Goal: Check status: Check status

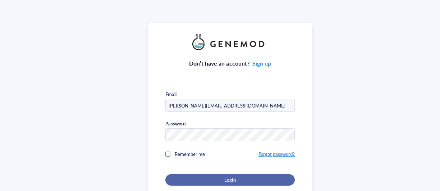
click at [229, 177] on span "Login" at bounding box center [229, 180] width 11 height 6
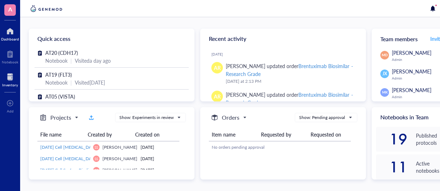
click at [6, 81] on div at bounding box center [10, 76] width 16 height 11
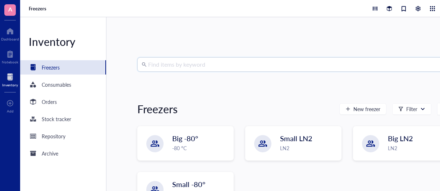
click at [172, 64] on input "search" at bounding box center [296, 65] width 297 height 14
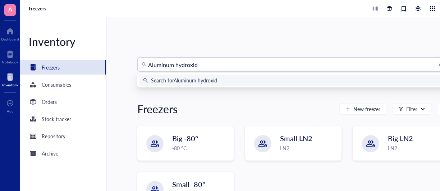
type input "[MEDICAL_DATA]"
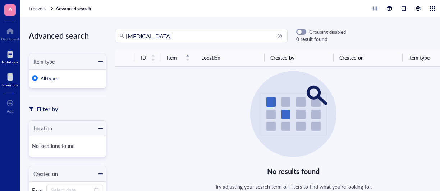
click at [11, 60] on div "Notebook" at bounding box center [10, 62] width 17 height 4
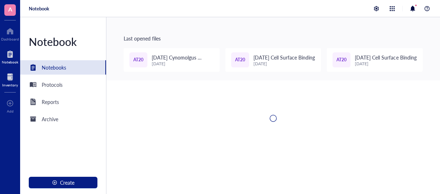
click at [8, 77] on div at bounding box center [10, 76] width 16 height 11
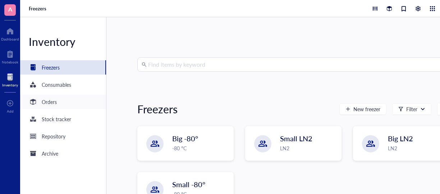
click at [46, 101] on div "Orders" at bounding box center [49, 102] width 15 height 8
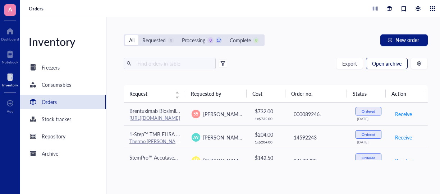
click at [384, 66] on span "Open archive" at bounding box center [386, 64] width 29 height 6
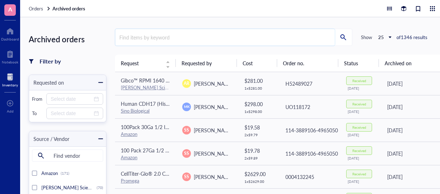
click at [221, 38] on input "search" at bounding box center [224, 37] width 219 height 17
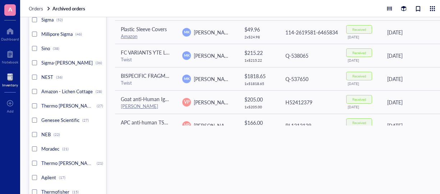
scroll to position [108, 0]
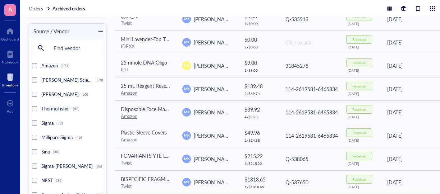
click at [102, 31] on div at bounding box center [100, 31] width 5 height 5
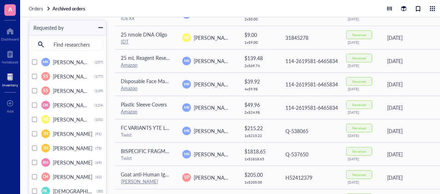
scroll to position [180, 0]
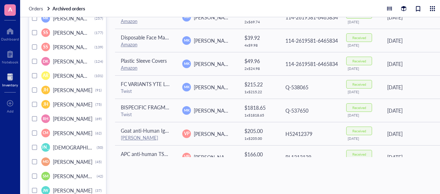
click at [33, 161] on div at bounding box center [34, 162] width 5 height 5
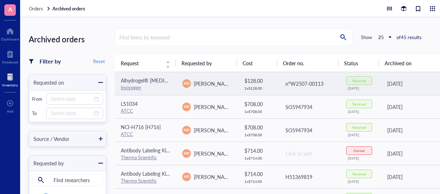
click at [145, 81] on span "Alhydrogel® [MEDICAL_DATA] 2%" at bounding box center [159, 80] width 77 height 7
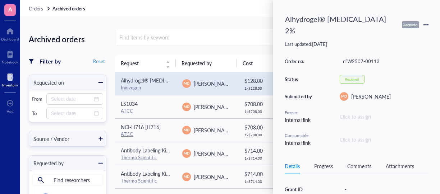
click at [356, 162] on div "Comments" at bounding box center [359, 166] width 24 height 8
click at [325, 162] on div "Progress" at bounding box center [323, 166] width 19 height 8
click at [291, 158] on div "Details Progress Comments Attachments" at bounding box center [357, 166] width 144 height 16
click at [425, 22] on icon at bounding box center [425, 24] width 5 height 5
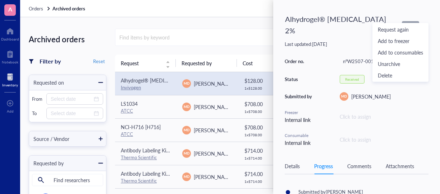
click at [424, 22] on icon at bounding box center [425, 24] width 5 height 5
click at [200, 35] on input "search" at bounding box center [224, 37] width 219 height 17
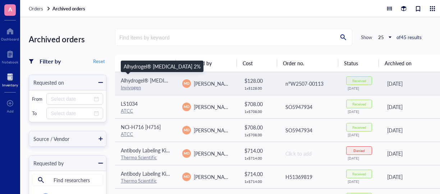
click at [136, 79] on span "Alhydrogel® [MEDICAL_DATA] 2%" at bounding box center [159, 80] width 77 height 7
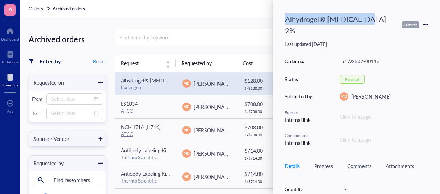
drag, startPoint x: 364, startPoint y: 20, endPoint x: 282, endPoint y: 17, distance: 82.0
click at [282, 17] on div "Alhydrogel® [MEDICAL_DATA] 2%" at bounding box center [340, 24] width 116 height 27
copy div "Alhydrogel® [MEDICAL_DATA] 2%"
